Goal: Find specific page/section: Find specific page/section

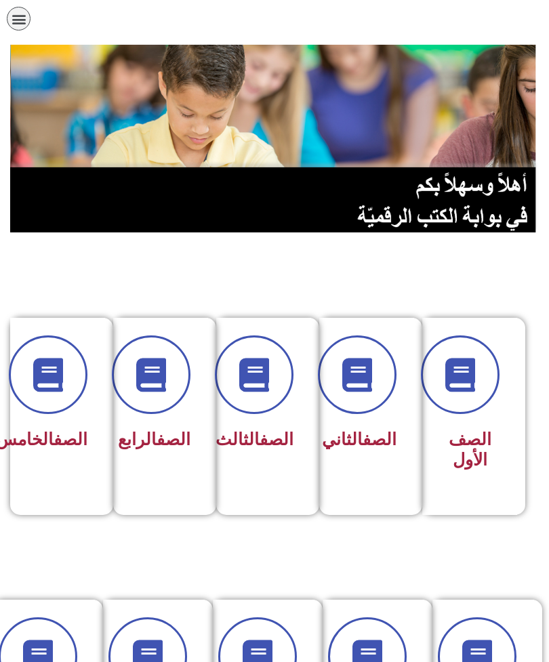
scroll to position [0, -7]
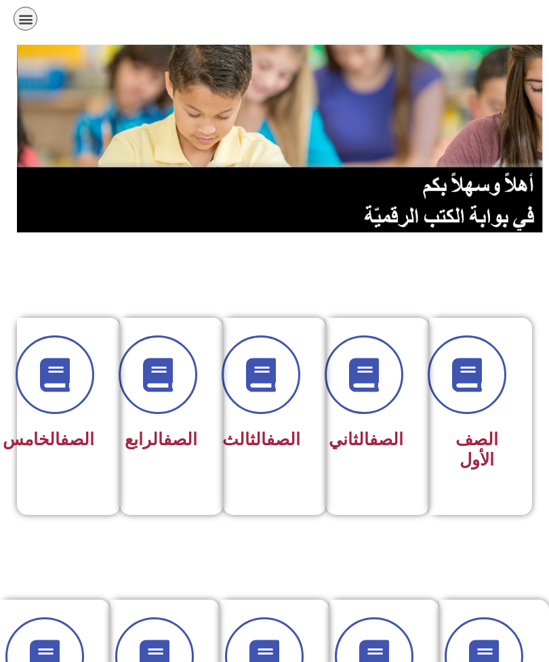
click at [272, 430] on link "الصف" at bounding box center [283, 440] width 34 height 20
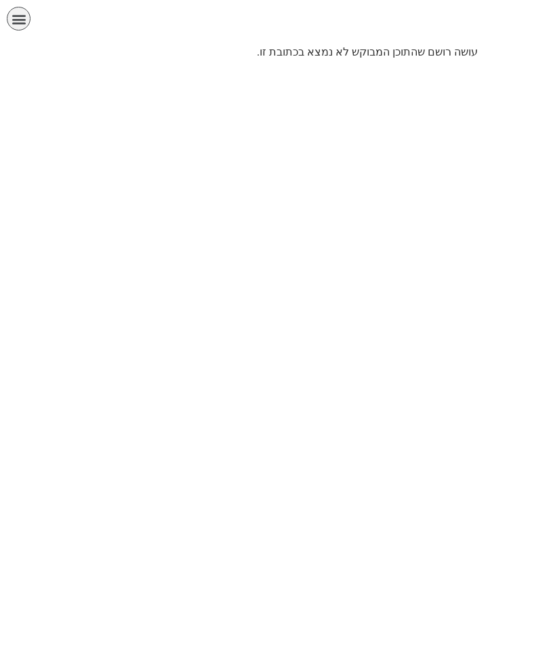
click at [481, 53] on body "الصفحة الرئيسية الصف الأول الصف الثاني الصف الثالث الصف الرابع الصف الخامس الصف…" at bounding box center [274, 30] width 549 height 60
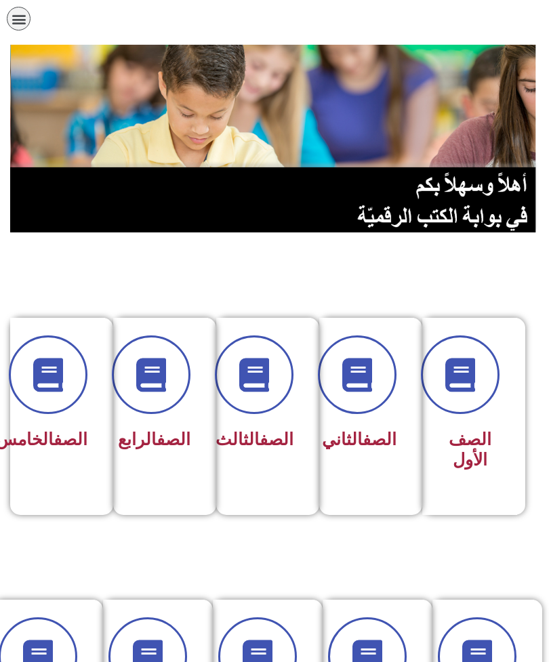
click at [265, 449] on span "الصف الثالث" at bounding box center [255, 440] width 78 height 20
click at [173, 430] on link "الصف" at bounding box center [174, 440] width 34 height 20
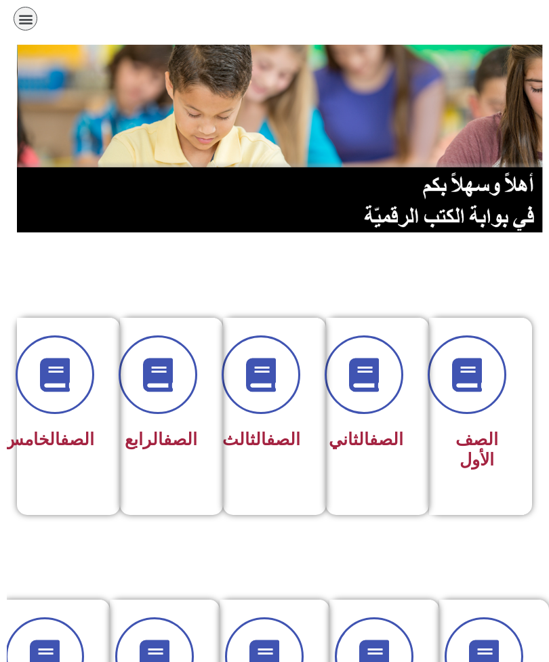
scroll to position [0, -7]
click at [156, 423] on div "الصف الرابع" at bounding box center [168, 395] width 60 height 121
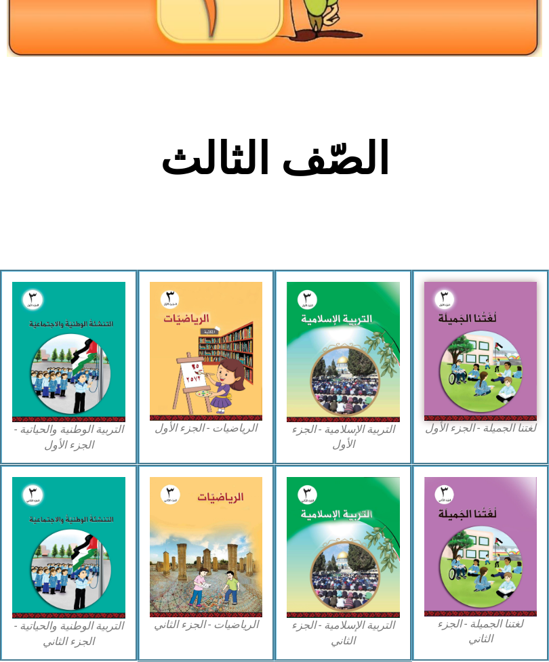
scroll to position [115, 0]
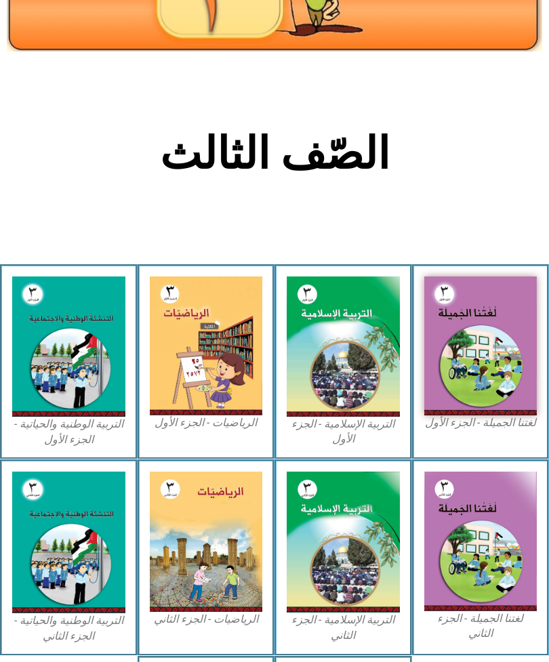
click at [485, 342] on img at bounding box center [480, 346] width 113 height 139
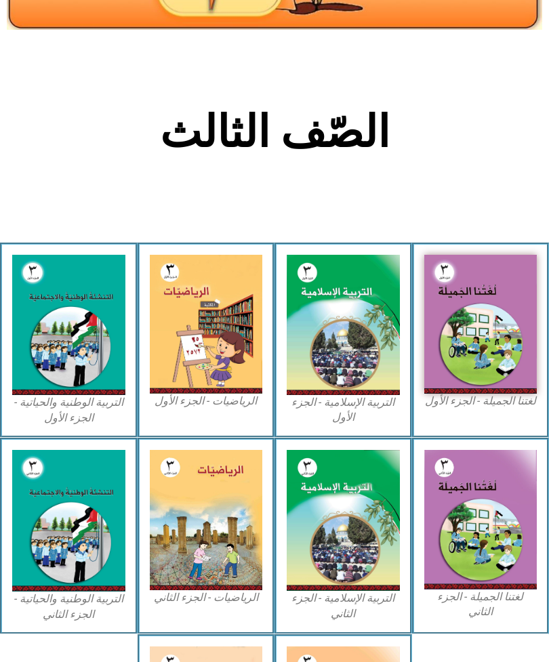
click at [497, 338] on img at bounding box center [480, 324] width 113 height 139
click at [470, 316] on img at bounding box center [480, 324] width 113 height 139
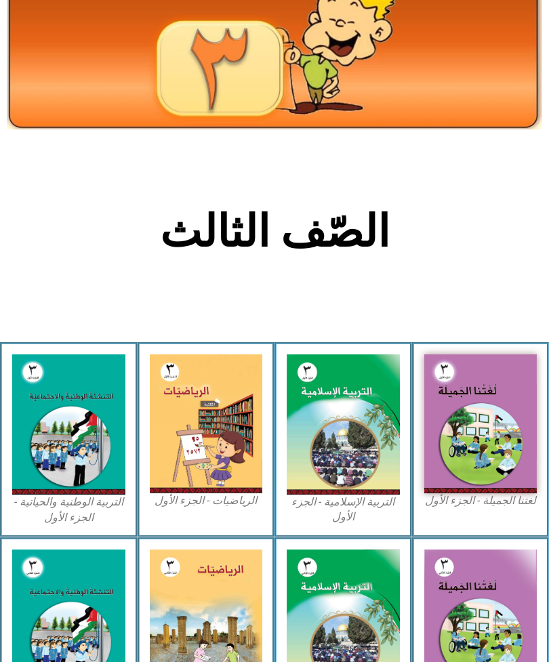
scroll to position [0, 0]
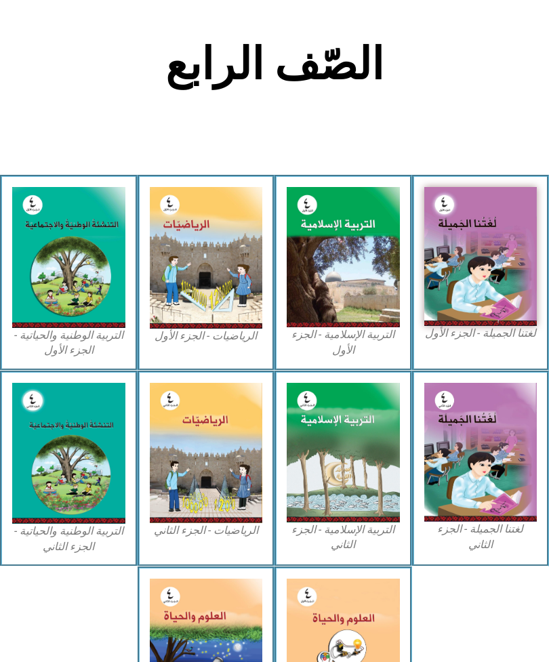
scroll to position [205, 0]
click at [498, 285] on img at bounding box center [480, 256] width 113 height 139
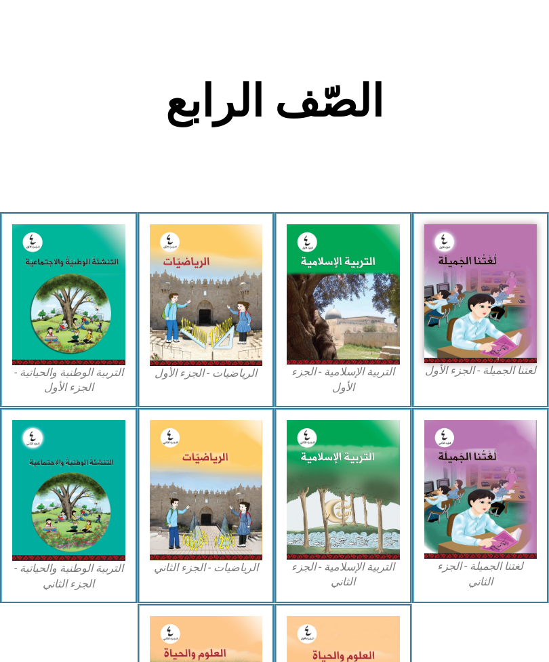
scroll to position [212, 0]
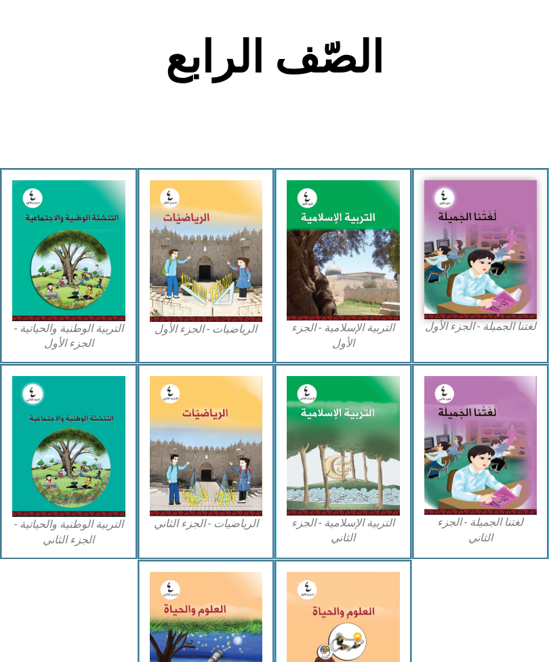
click at [483, 277] on img at bounding box center [480, 249] width 113 height 139
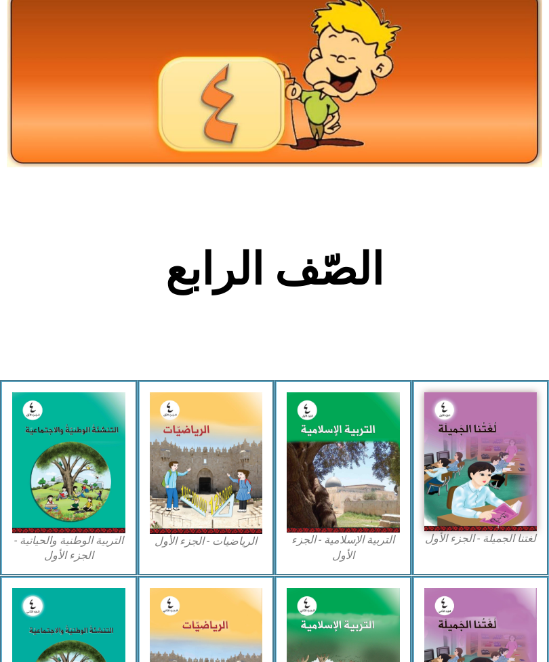
scroll to position [234, 0]
